Goal: Register for event/course

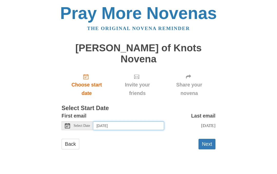
click at [106, 122] on input "[DATE]" at bounding box center [129, 126] width 71 height 9
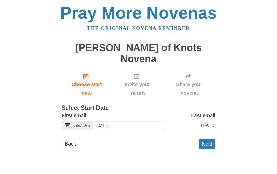
click at [77, 124] on span "Select Date" at bounding box center [82, 126] width 16 height 4
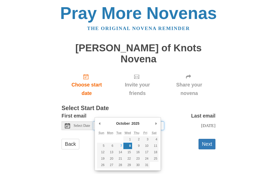
type input "[DATE]"
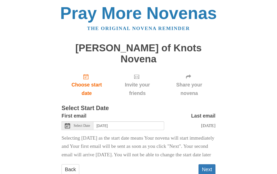
click at [210, 165] on button "Next" at bounding box center [207, 169] width 17 height 11
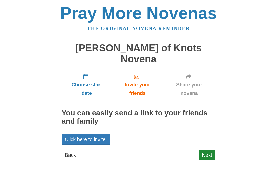
click at [209, 150] on link "Next" at bounding box center [207, 155] width 17 height 11
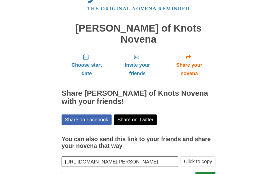
scroll to position [30, 0]
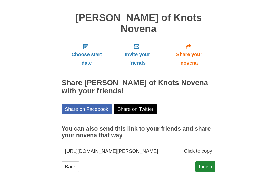
click at [208, 162] on link "Finish" at bounding box center [206, 167] width 20 height 11
